Goal: Task Accomplishment & Management: Complete application form

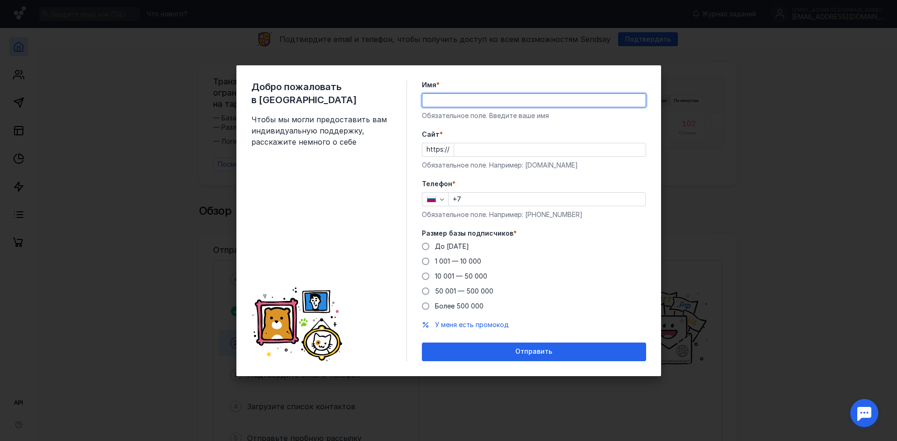
type input "[PERSON_NAME]"
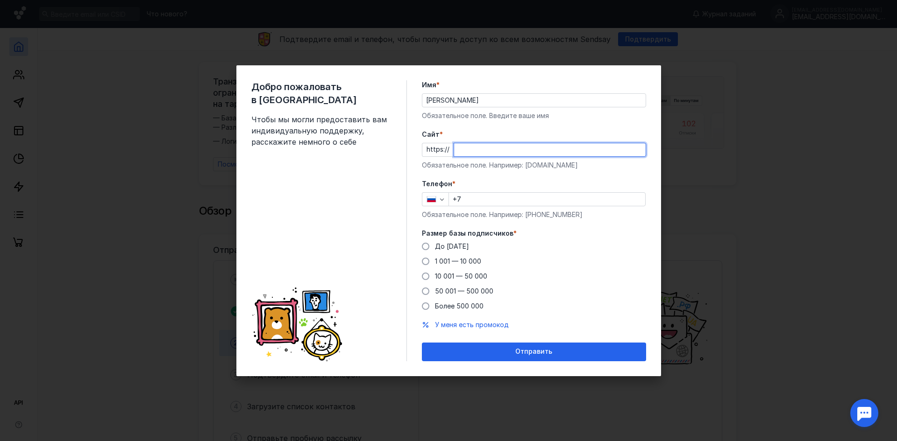
click at [470, 150] on input "Cайт *" at bounding box center [550, 149] width 192 height 13
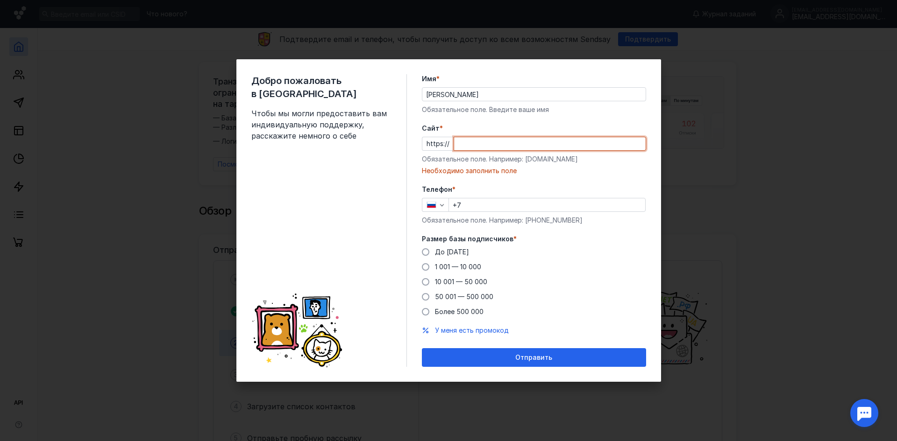
paste input "[DOMAIN_NAME]"
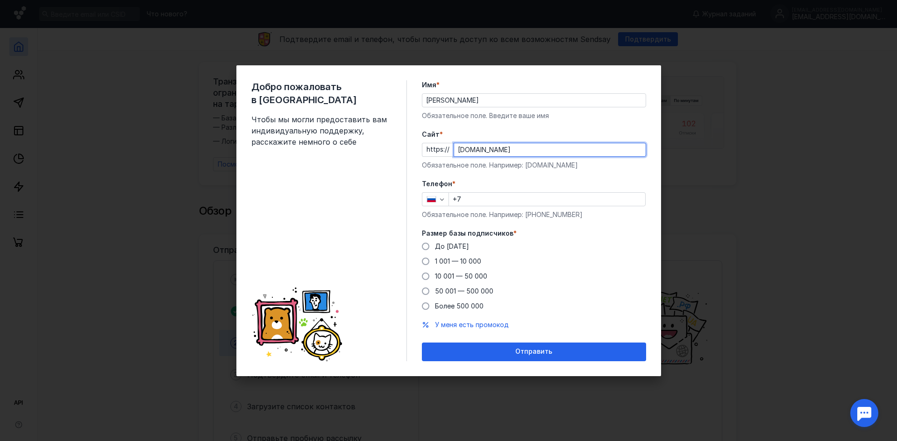
type input "[DOMAIN_NAME]"
click at [479, 200] on input "+7" at bounding box center [547, 199] width 196 height 13
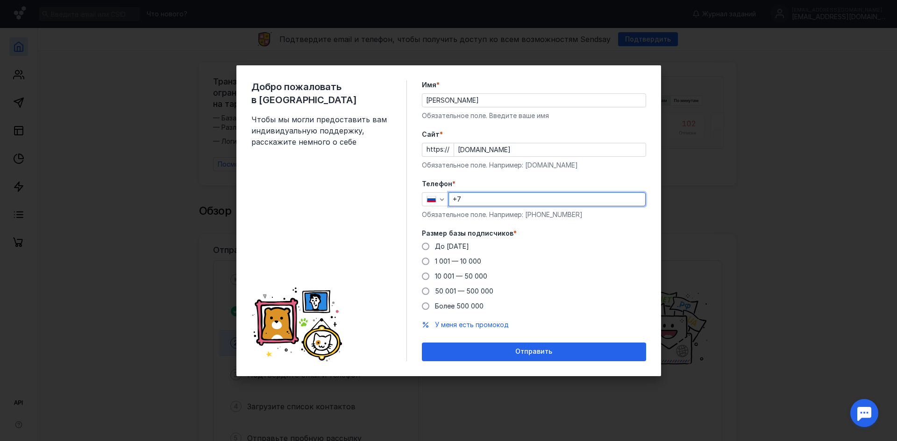
paste input "[PHONE_NUMBER]"
type input "[PHONE_NUMBER]"
click at [451, 275] on span "10 001 — 50 000" at bounding box center [461, 276] width 52 height 8
click at [0, 0] on input "10 001 — 50 000" at bounding box center [0, 0] width 0 height 0
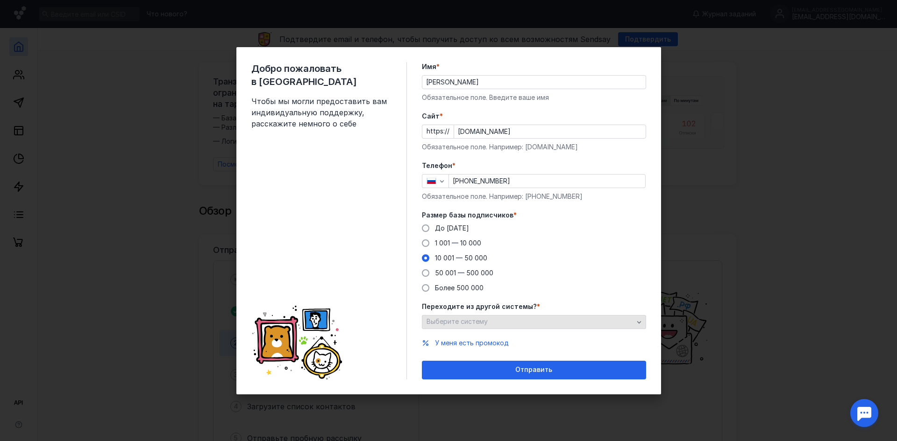
click at [469, 322] on span "Выберите систему" at bounding box center [456, 322] width 61 height 8
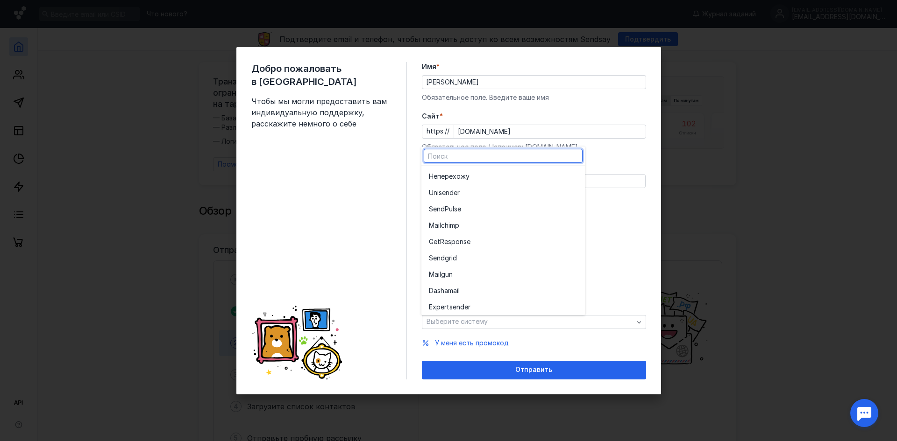
click at [629, 229] on div "До [DATE] 1 001 — 10 000 10 001 — 50 000 50 001 — 500 000 Более 500 000" at bounding box center [534, 258] width 224 height 69
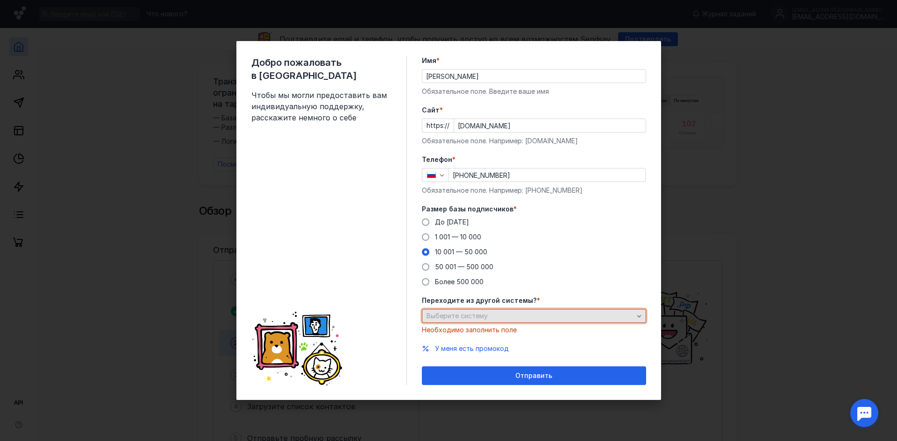
click at [504, 317] on div "Выберите систему" at bounding box center [530, 317] width 212 height 8
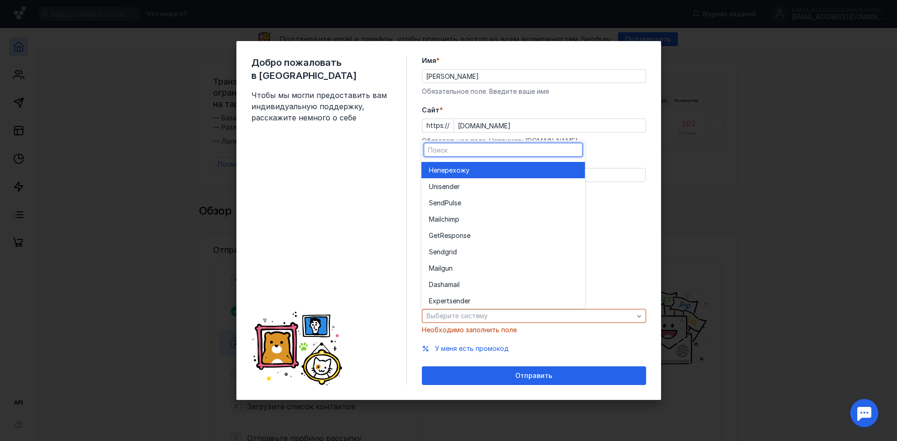
click at [467, 176] on div "Не перехожу" at bounding box center [503, 170] width 149 height 16
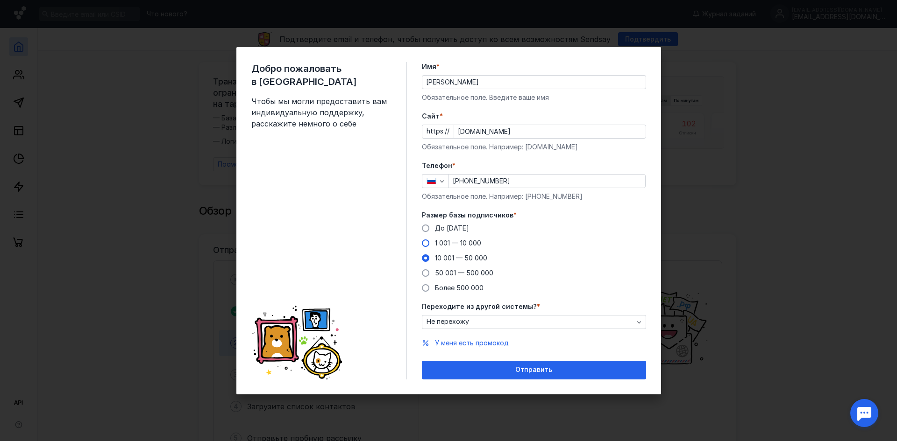
click at [441, 245] on span "1 001 — 10 000" at bounding box center [458, 243] width 46 height 8
click at [0, 0] on input "1 001 — 10 000" at bounding box center [0, 0] width 0 height 0
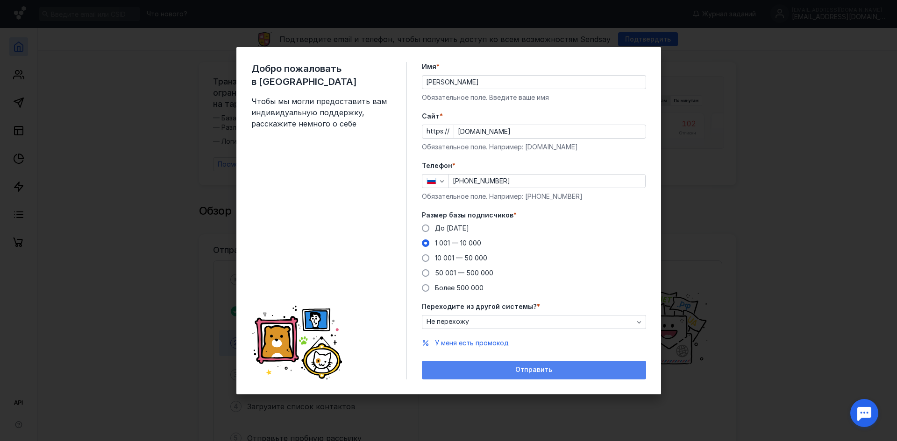
click at [522, 370] on span "Отправить" at bounding box center [533, 370] width 37 height 8
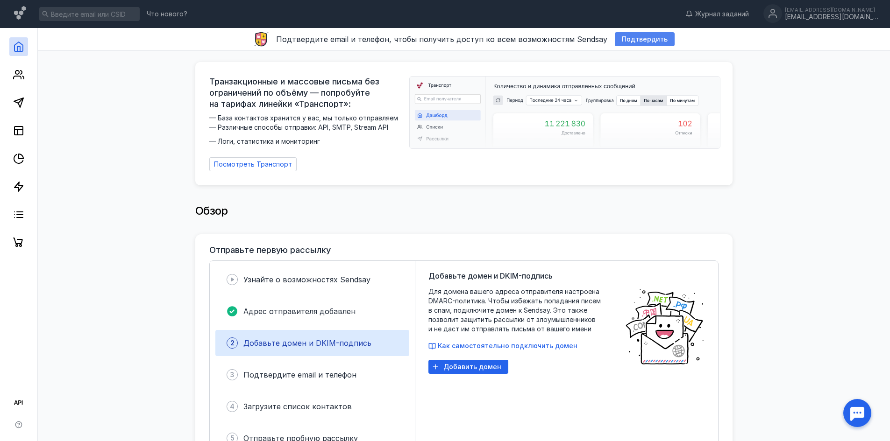
click at [624, 42] on span "Подтвердить" at bounding box center [645, 40] width 46 height 8
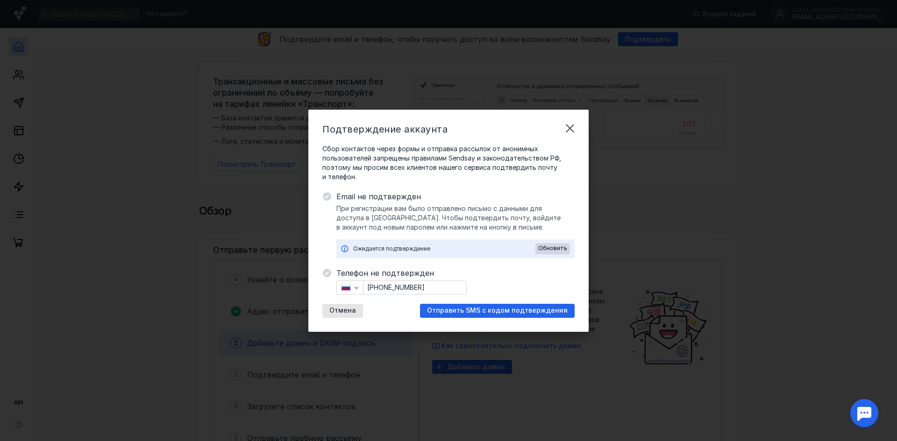
click at [491, 314] on span "Отправить SMS с кодом подтверждения" at bounding box center [497, 311] width 141 height 8
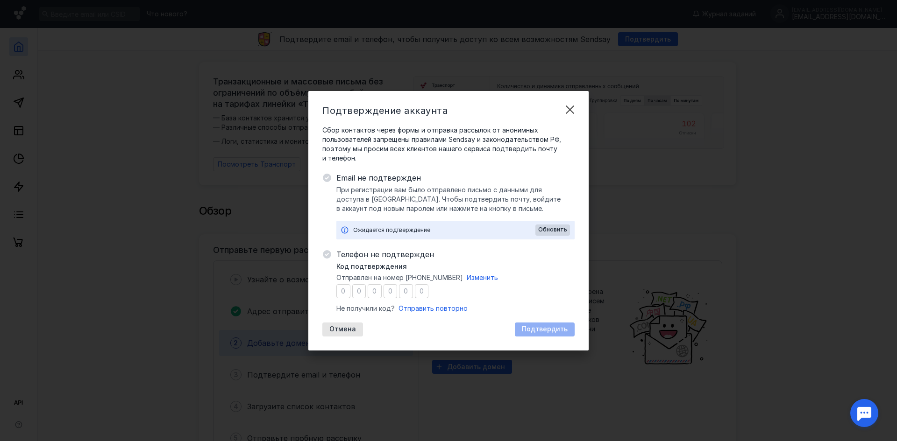
type input "4"
type input "5"
type input "1"
type input "5"
type input "8"
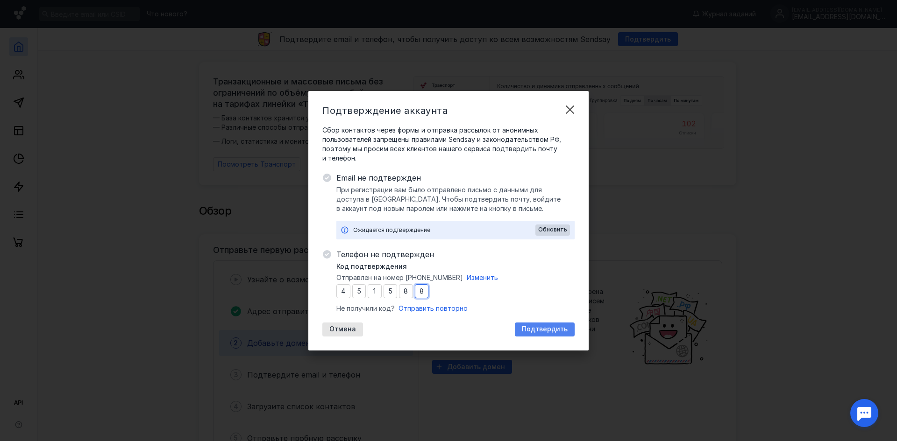
type input "8"
click at [569, 330] on div "Подтвердить" at bounding box center [544, 330] width 55 height 8
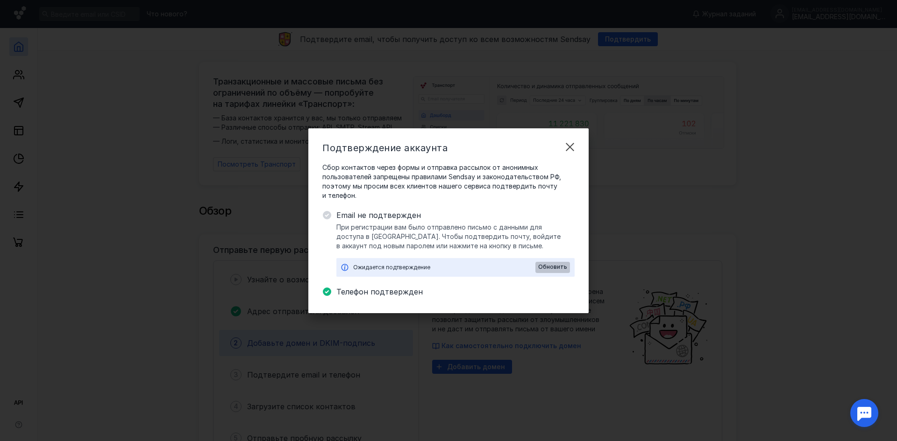
click at [554, 268] on span "Обновить" at bounding box center [552, 267] width 29 height 7
drag, startPoint x: 349, startPoint y: 226, endPoint x: 526, endPoint y: 228, distance: 177.5
click at [526, 228] on span "При регистрации вам было отправлено письмо с данными для доступа в [GEOGRAPHIC_…" at bounding box center [455, 237] width 238 height 28
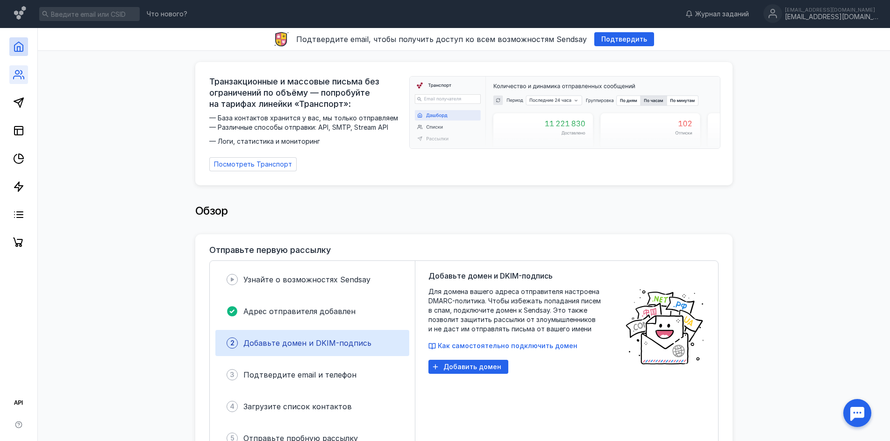
click at [23, 76] on icon at bounding box center [22, 77] width 1 height 3
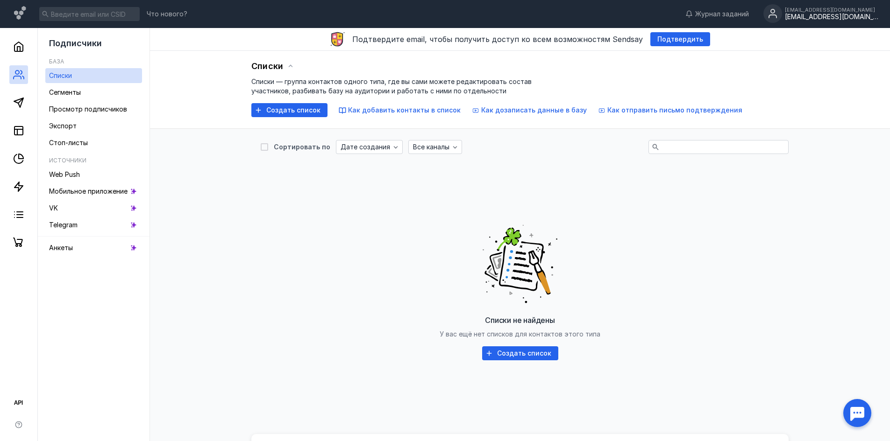
click at [850, 19] on div "[EMAIL_ADDRESS][DOMAIN_NAME]" at bounding box center [831, 17] width 93 height 8
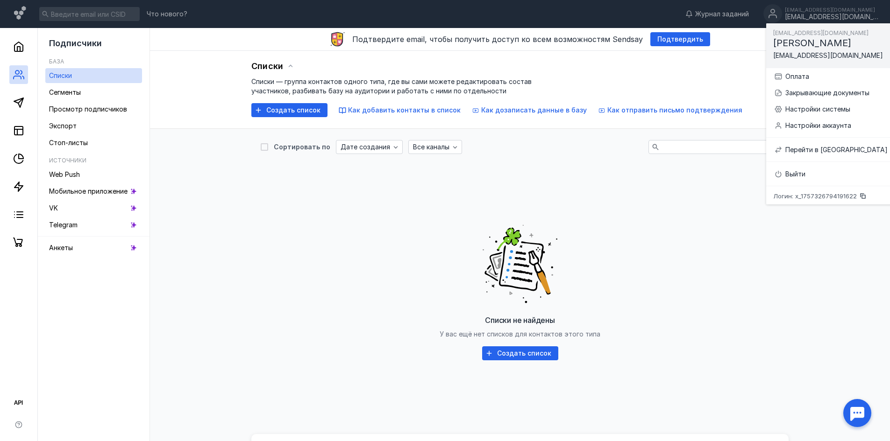
click at [661, 226] on div "Списки не найдены У вас ещё нет списков для контактов этого типа Создать список" at bounding box center [520, 290] width 519 height 234
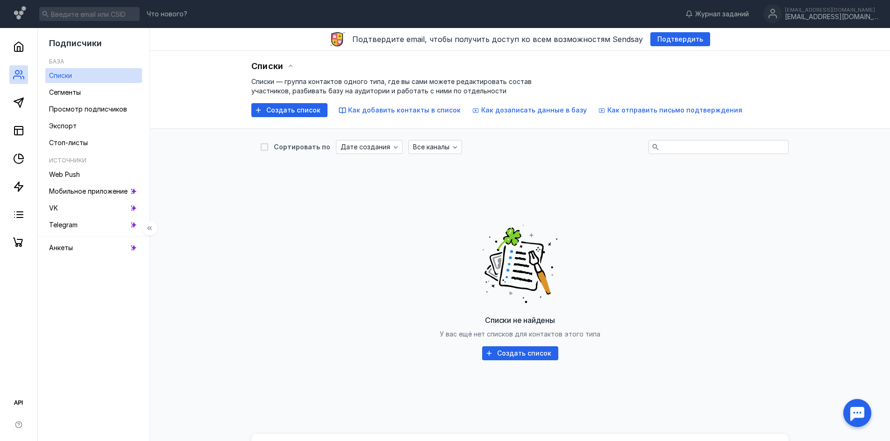
click at [365, 249] on div "Списки не найдены У вас ещё нет списков для контактов этого типа Создать список" at bounding box center [520, 290] width 519 height 234
click at [13, 103] on icon at bounding box center [18, 102] width 11 height 11
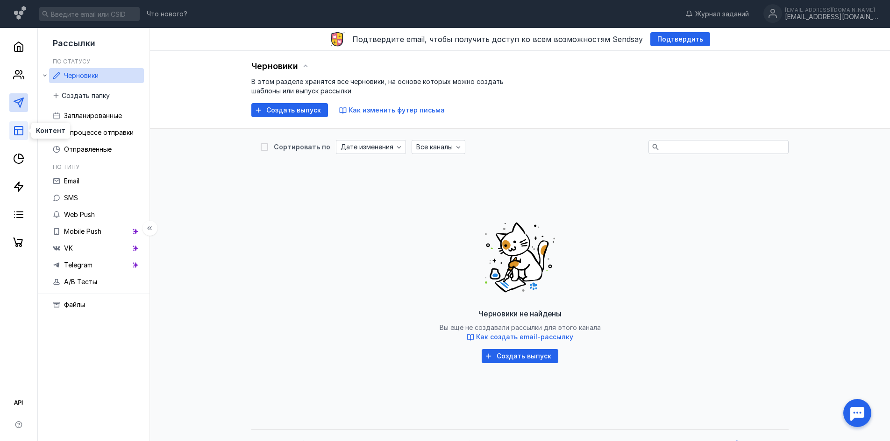
click at [18, 130] on icon at bounding box center [18, 130] width 11 height 11
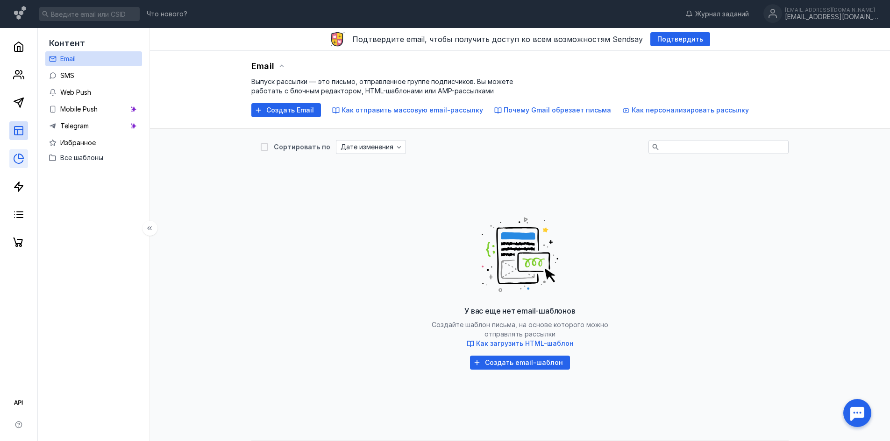
click at [20, 151] on link at bounding box center [18, 158] width 19 height 19
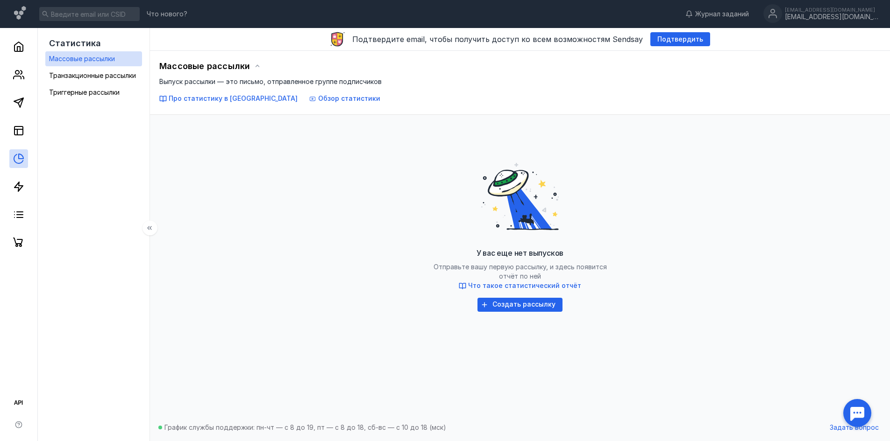
click at [19, 174] on div at bounding box center [18, 140] width 37 height 224
click at [21, 189] on polygon at bounding box center [18, 186] width 8 height 9
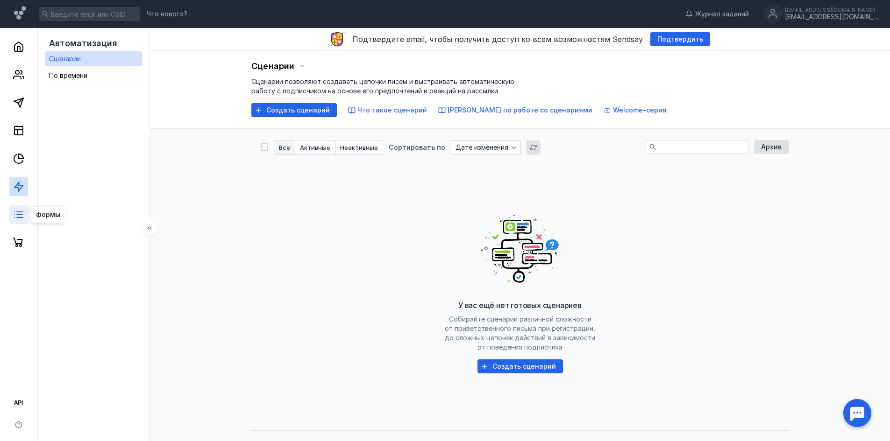
click at [14, 216] on icon at bounding box center [18, 214] width 11 height 11
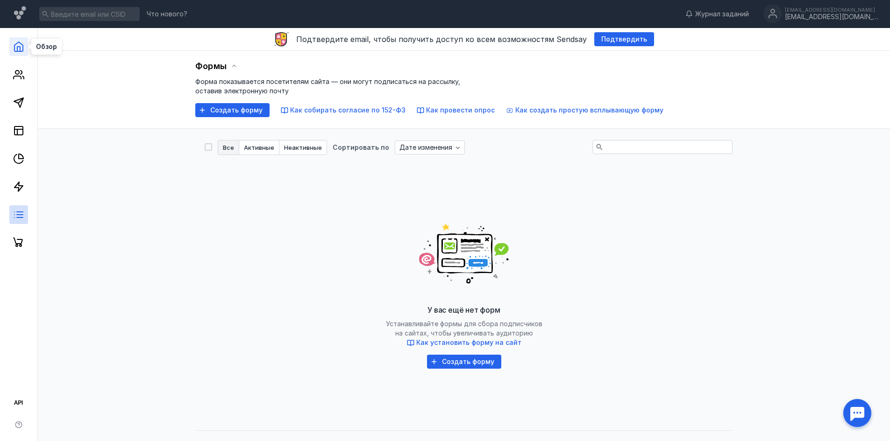
click at [16, 47] on icon at bounding box center [18, 46] width 11 height 11
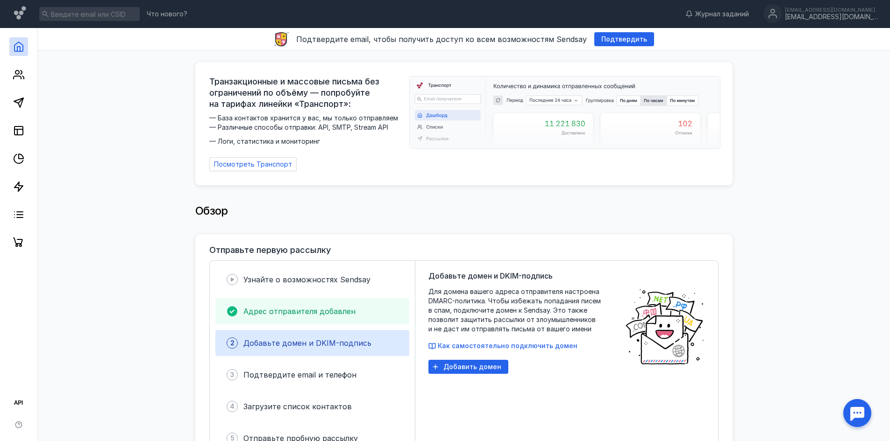
drag, startPoint x: 293, startPoint y: 312, endPoint x: 316, endPoint y: 313, distance: 23.0
click at [293, 312] on div "Адрес отправителя добавлен" at bounding box center [299, 311] width 112 height 11
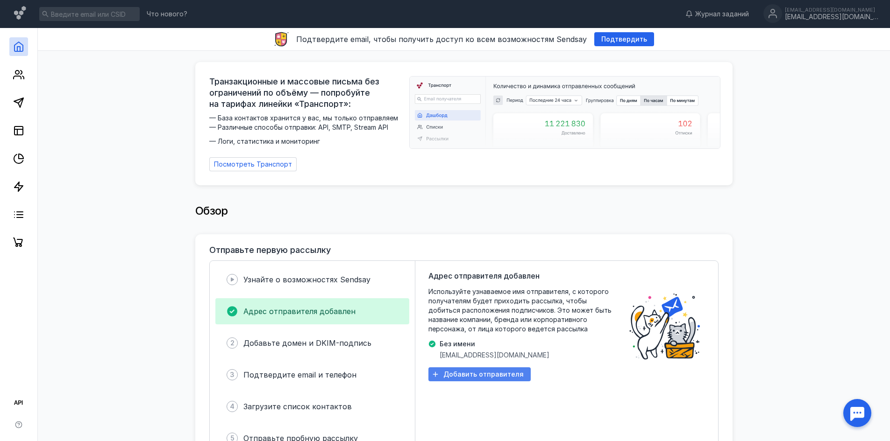
click at [478, 373] on span "Добавить отправителя" at bounding box center [483, 375] width 80 height 8
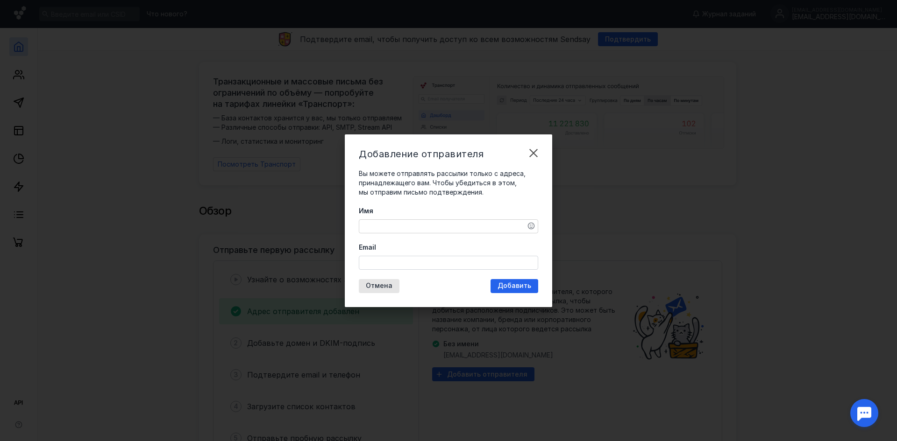
click at [409, 226] on textarea "Имя" at bounding box center [448, 226] width 178 height 13
type textarea "V"
type textarea "Мо"
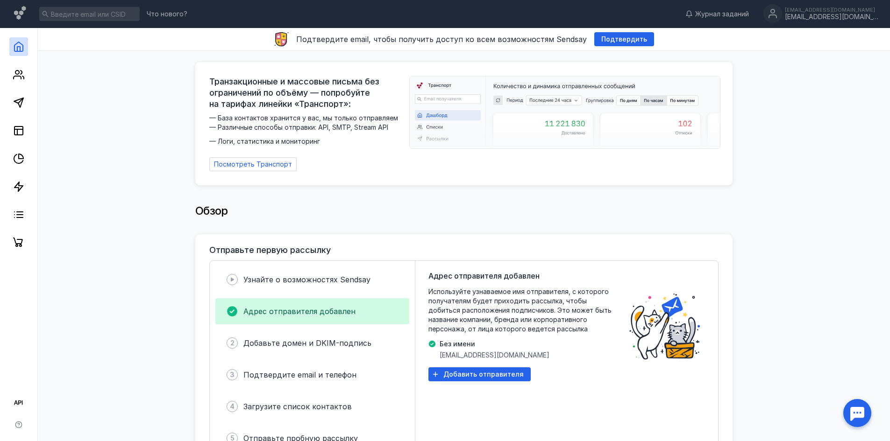
click at [453, 352] on span "[EMAIL_ADDRESS][DOMAIN_NAME]" at bounding box center [495, 355] width 110 height 9
click at [468, 351] on span "[EMAIL_ADDRESS][DOMAIN_NAME]" at bounding box center [495, 355] width 110 height 9
click at [462, 371] on span "Добавить отправителя" at bounding box center [483, 375] width 80 height 8
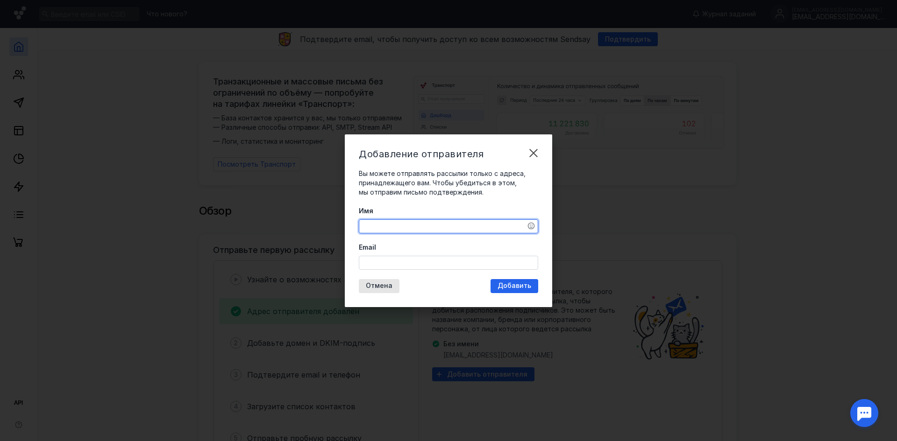
click at [387, 225] on textarea "Имя" at bounding box center [448, 226] width 178 height 13
click at [367, 226] on textarea "мобиз" at bounding box center [448, 226] width 178 height 13
type textarea "Мобиз"
click at [391, 265] on input "Email" at bounding box center [448, 262] width 178 height 13
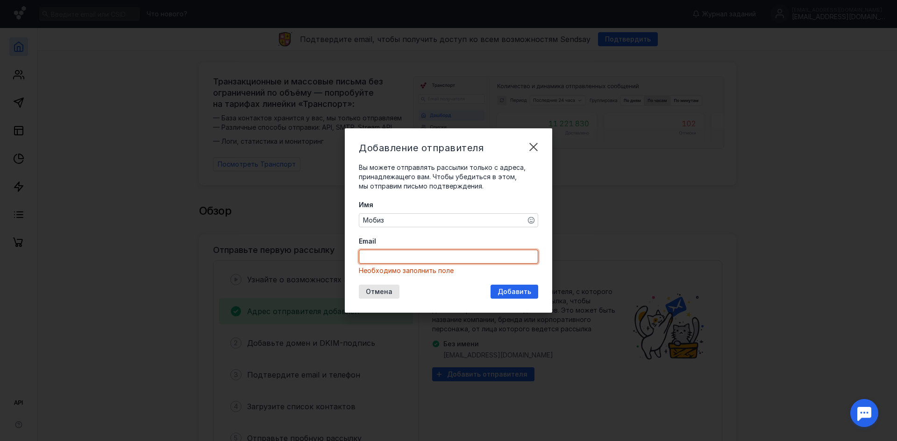
paste input "[EMAIL_ADDRESS][DOMAIN_NAME]"
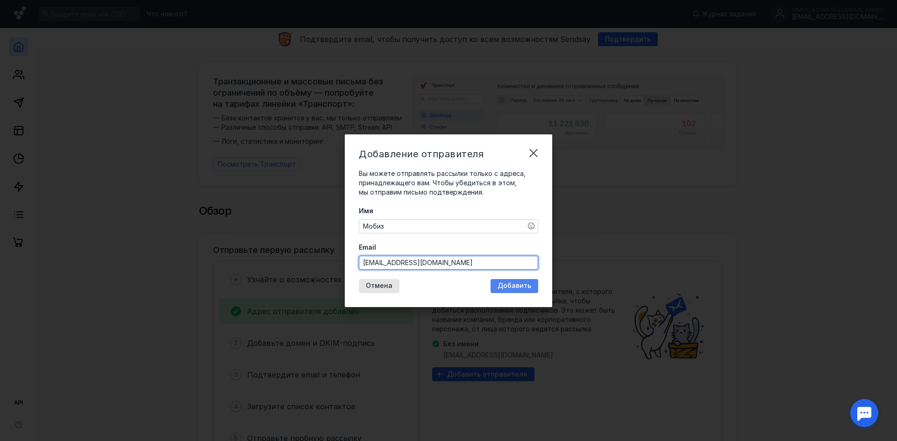
type input "[EMAIL_ADDRESS][DOMAIN_NAME]"
click at [520, 284] on span "Добавить" at bounding box center [514, 286] width 34 height 8
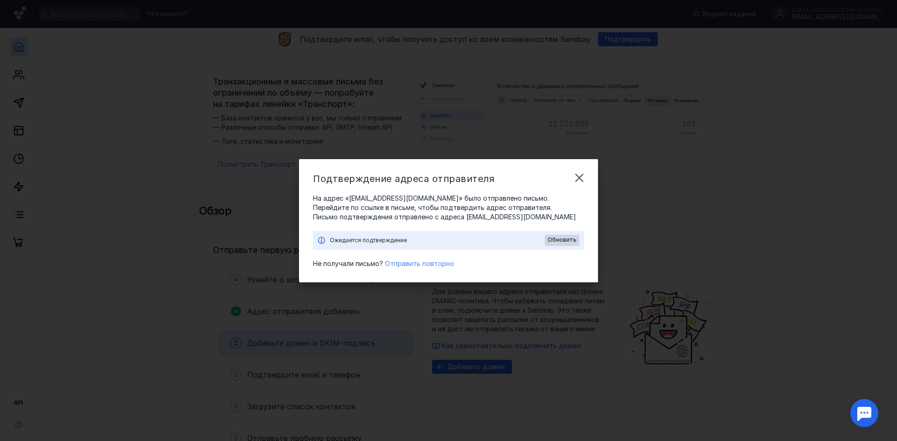
click at [414, 264] on span "Отправить повторно" at bounding box center [419, 264] width 69 height 8
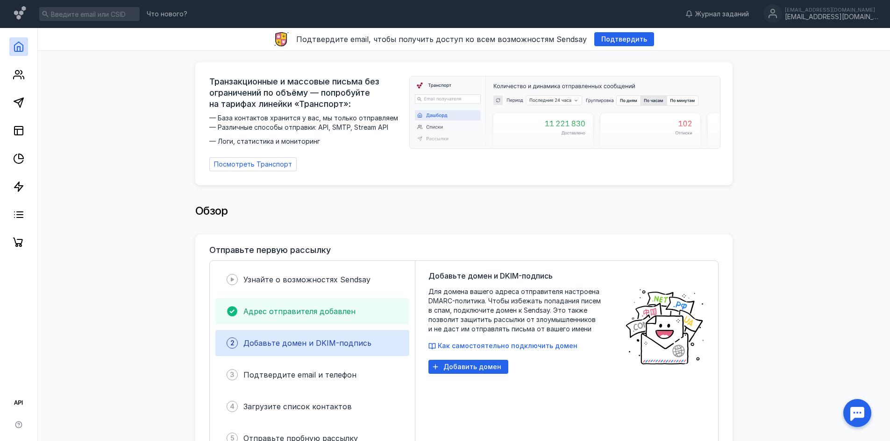
click at [285, 307] on span "Адрес отправителя добавлен" at bounding box center [299, 311] width 112 height 9
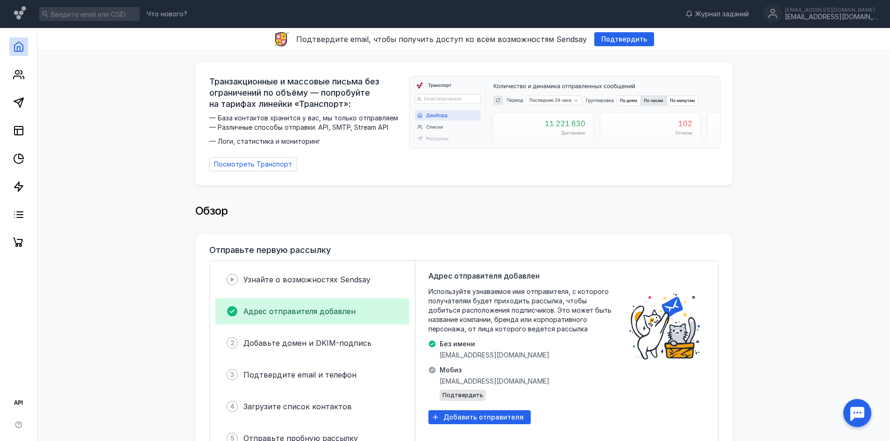
click at [447, 366] on span "Мобиз" at bounding box center [495, 370] width 110 height 9
click at [453, 344] on div "Без имени [EMAIL_ADDRESS][DOMAIN_NAME]" at bounding box center [495, 350] width 110 height 21
click at [462, 351] on span "[EMAIL_ADDRESS][DOMAIN_NAME]" at bounding box center [495, 355] width 110 height 9
click at [458, 392] on span "Подтвердить" at bounding box center [462, 395] width 41 height 7
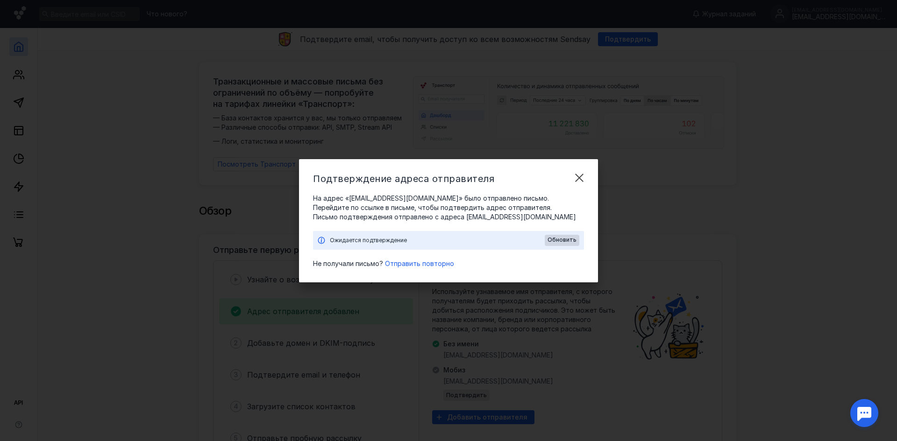
click at [380, 241] on div "Ожидается подтверждение" at bounding box center [437, 240] width 215 height 9
click at [593, 162] on div "Подтверждение адреса отправителя На адрес «[EMAIL_ADDRESS][DOMAIN_NAME]» было о…" at bounding box center [448, 220] width 299 height 123
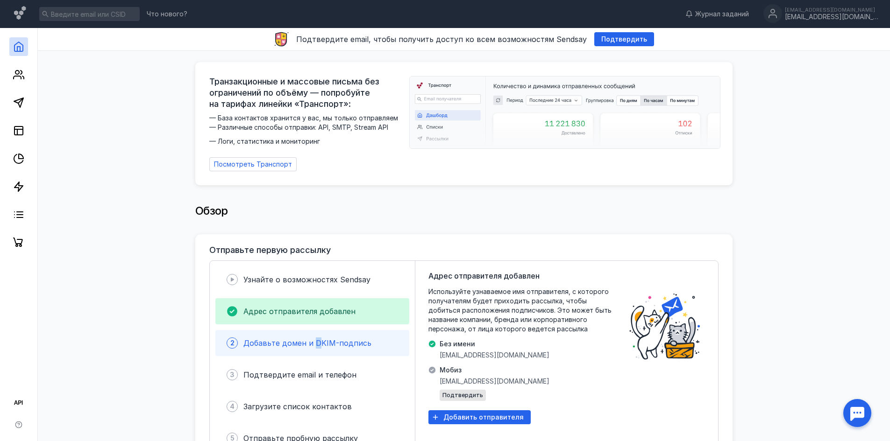
click at [315, 330] on div "2 Добавьте домен и DKIM-подпись" at bounding box center [312, 343] width 194 height 26
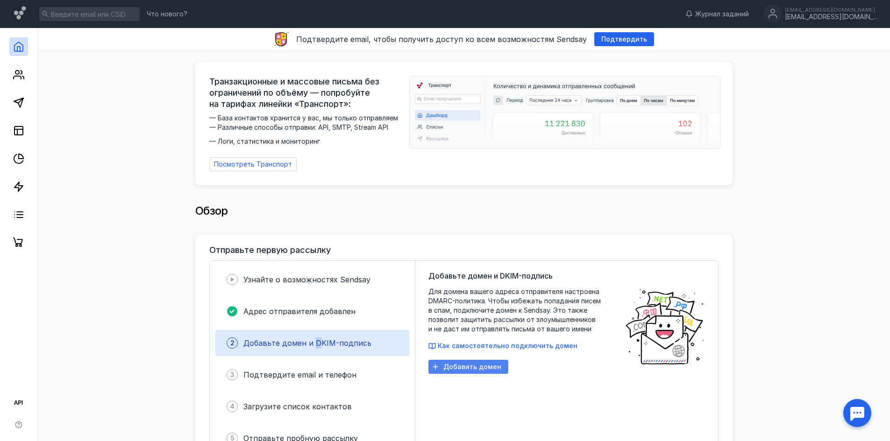
click at [485, 365] on span "Добавить домен" at bounding box center [472, 367] width 58 height 8
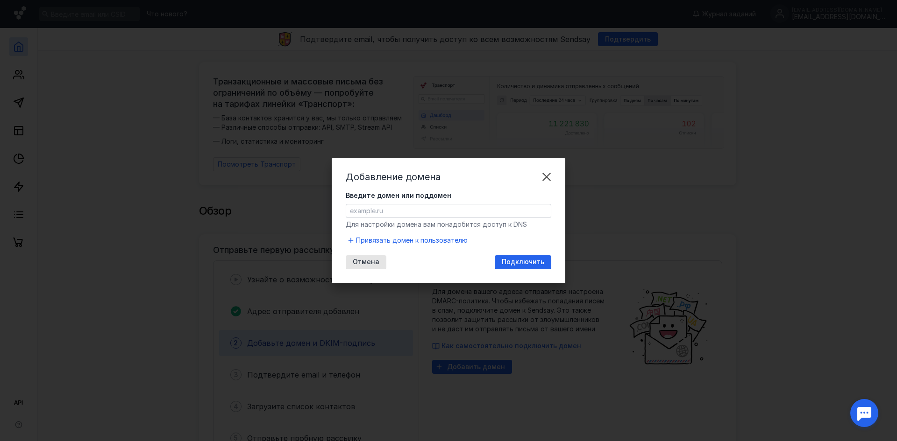
click at [372, 212] on input "Введите домен или поддомен" at bounding box center [448, 211] width 205 height 13
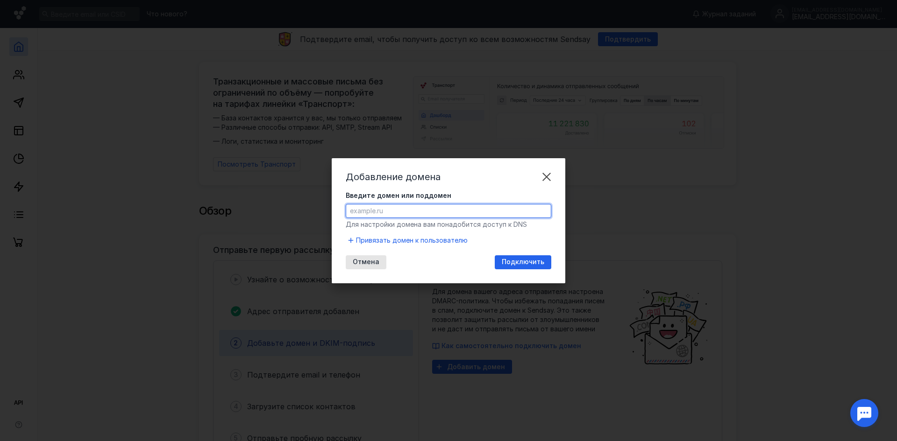
paste input "[DOMAIN_NAME]"
type input "[DOMAIN_NAME]"
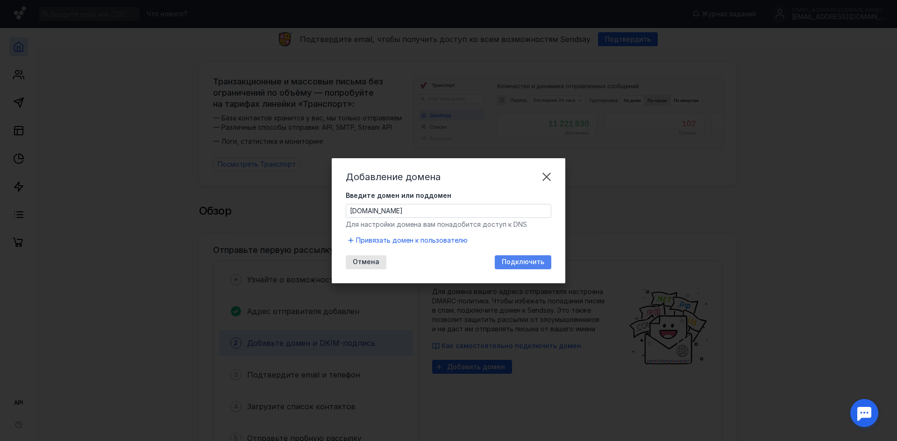
click at [519, 263] on span "Подключить" at bounding box center [523, 262] width 43 height 8
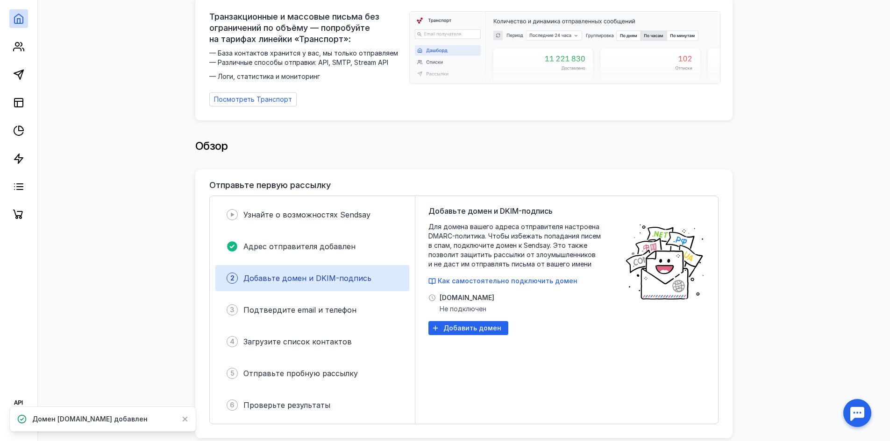
scroll to position [93, 0]
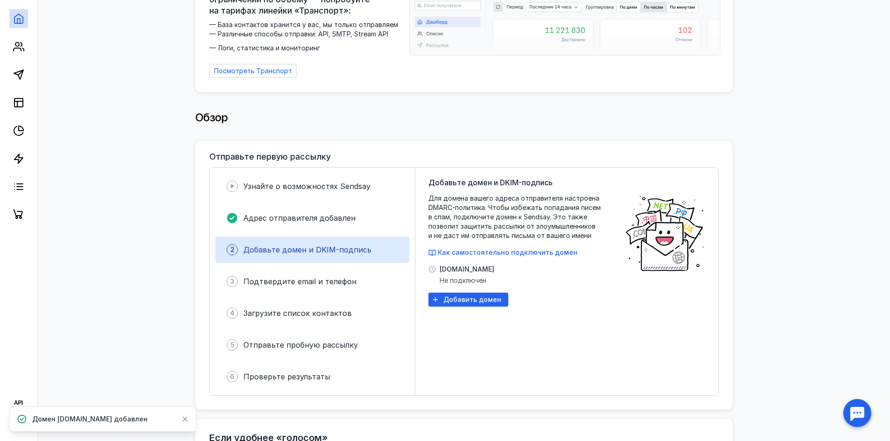
click at [459, 276] on span "Не подключен" at bounding box center [467, 280] width 55 height 9
click at [466, 277] on span "Не подключен" at bounding box center [467, 280] width 55 height 9
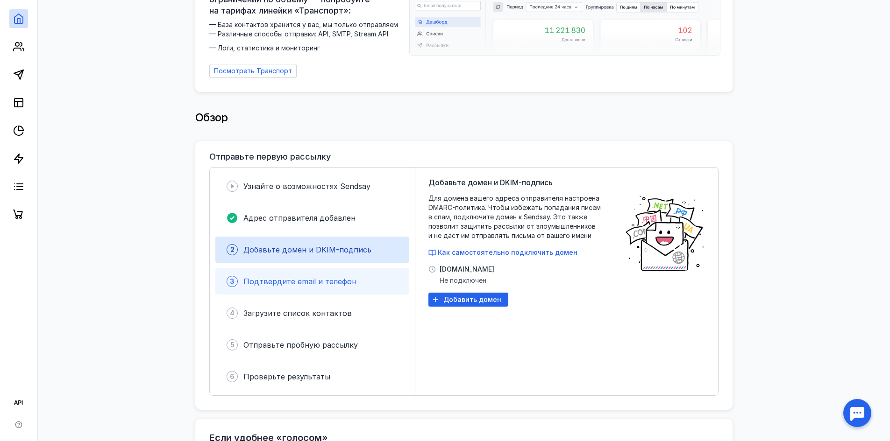
click at [314, 280] on span "Подтвердите email и телефон" at bounding box center [299, 281] width 113 height 9
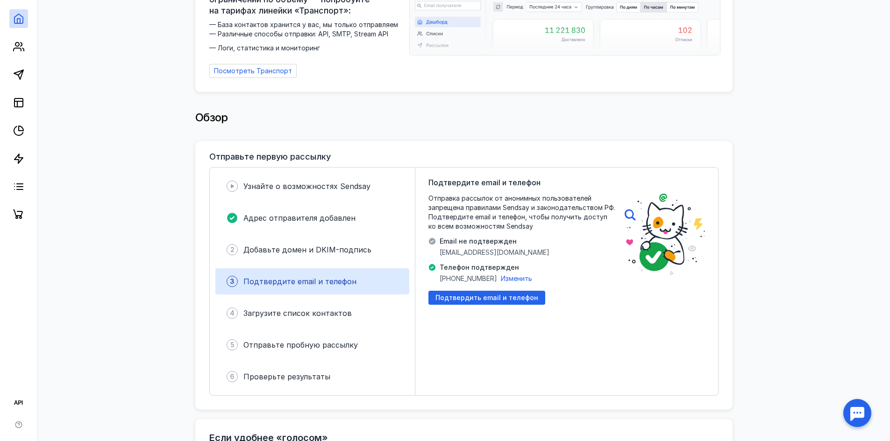
click at [470, 237] on span "Email не подтвержден" at bounding box center [495, 241] width 110 height 9
click at [300, 309] on span "Загрузите список контактов" at bounding box center [297, 313] width 108 height 9
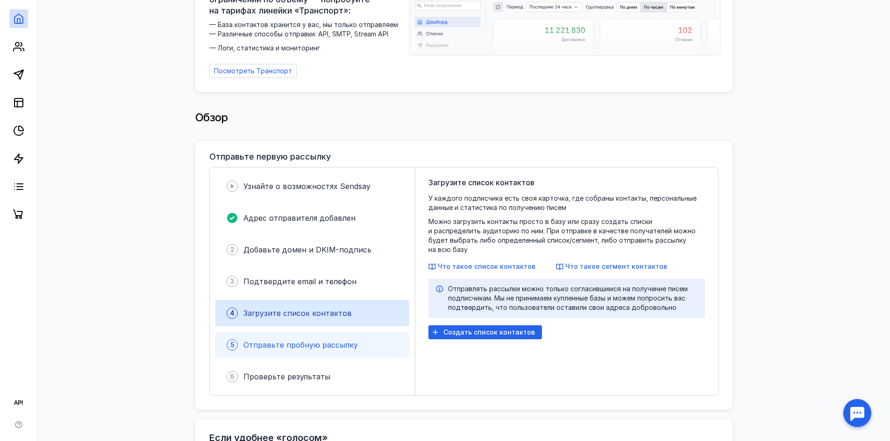
click at [315, 352] on div "5 Отправьте пробную рассылку" at bounding box center [312, 345] width 194 height 26
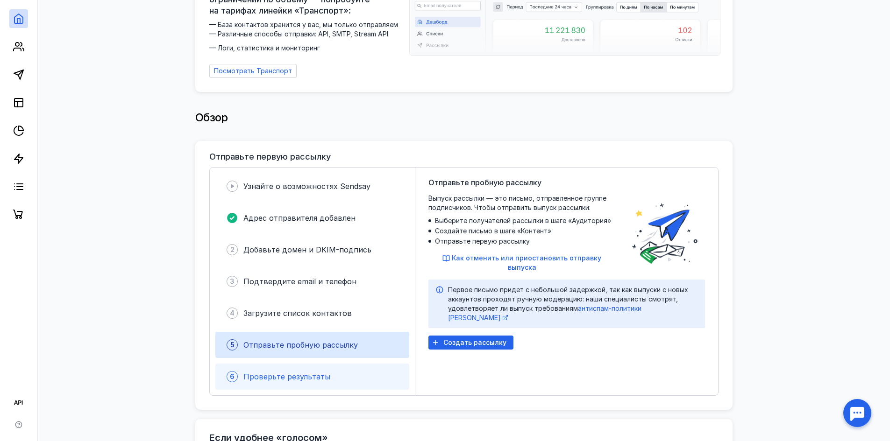
click at [321, 375] on span "Проверьте результаты" at bounding box center [286, 376] width 87 height 9
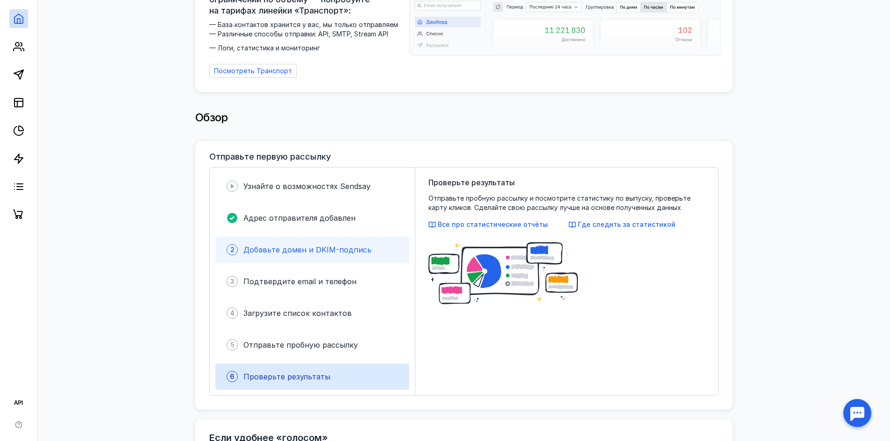
click at [298, 249] on span "Добавьте домен и DKIM-подпись" at bounding box center [307, 249] width 128 height 9
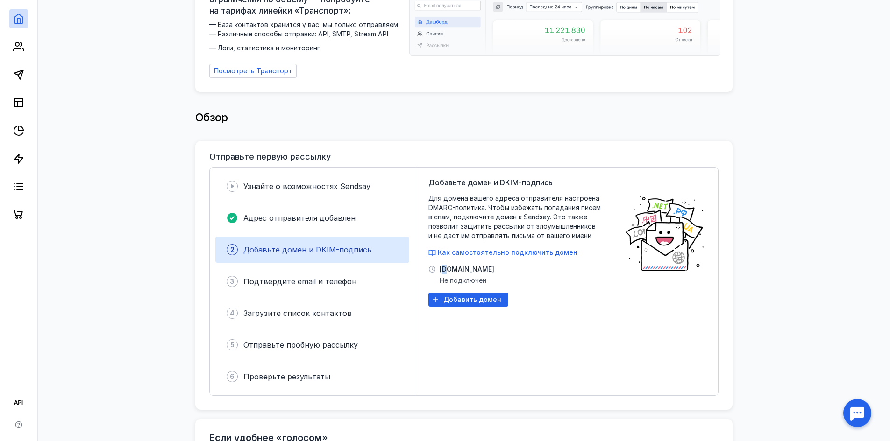
click at [448, 266] on span "[DOMAIN_NAME]" at bounding box center [467, 269] width 55 height 9
click at [435, 266] on icon at bounding box center [432, 269] width 7 height 7
click at [464, 269] on span "[DOMAIN_NAME]" at bounding box center [467, 269] width 55 height 9
